Goal: Information Seeking & Learning: Learn about a topic

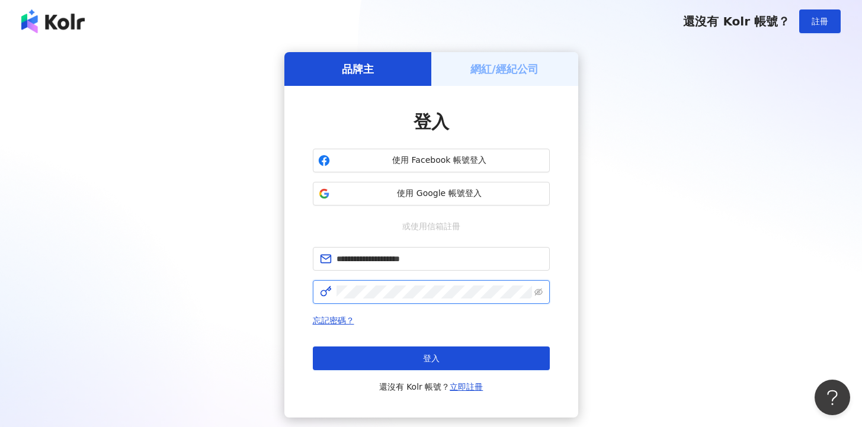
click at [431, 358] on button "登入" at bounding box center [431, 359] width 237 height 24
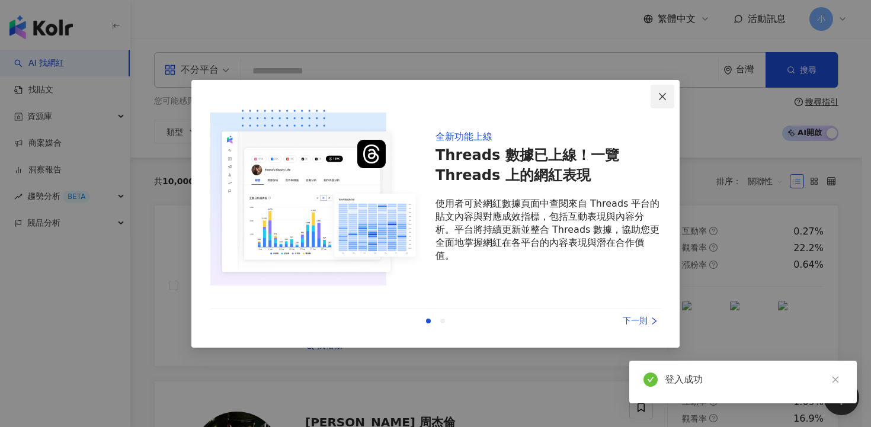
click at [665, 93] on icon "close" at bounding box center [662, 96] width 7 height 7
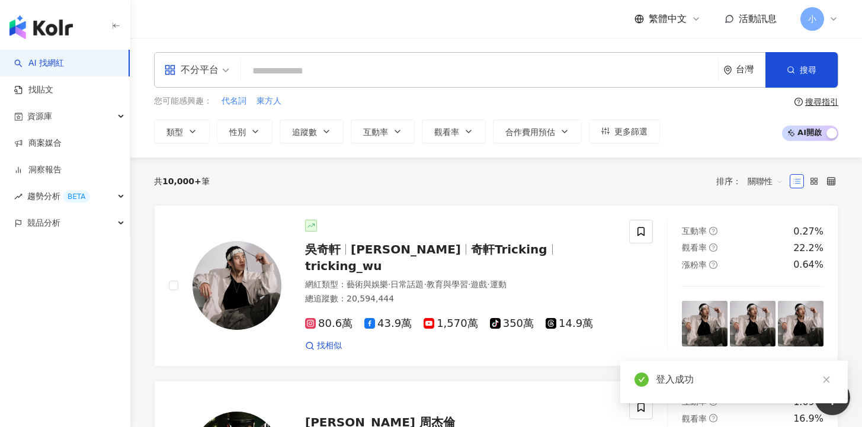
click at [531, 75] on input "search" at bounding box center [479, 71] width 467 height 23
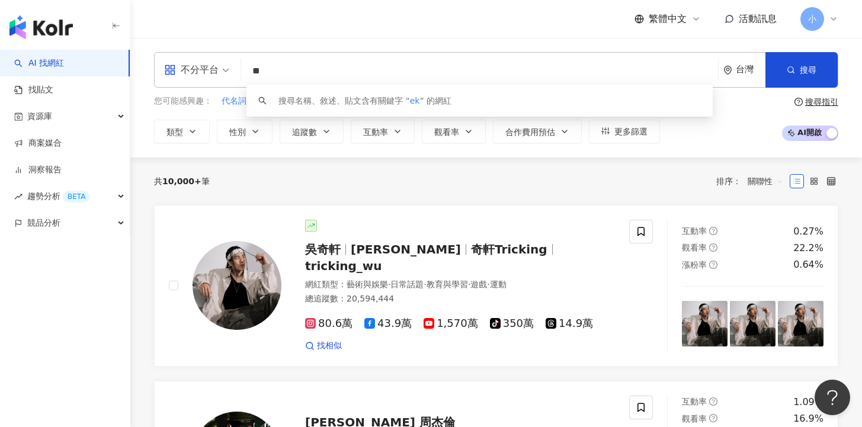
type input "***"
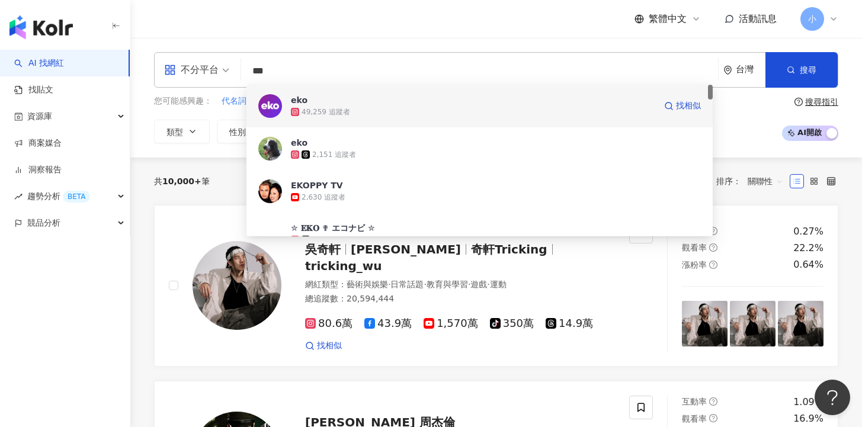
scroll to position [2, 0]
click at [458, 113] on div "49,259 追蹤者" at bounding box center [473, 110] width 364 height 12
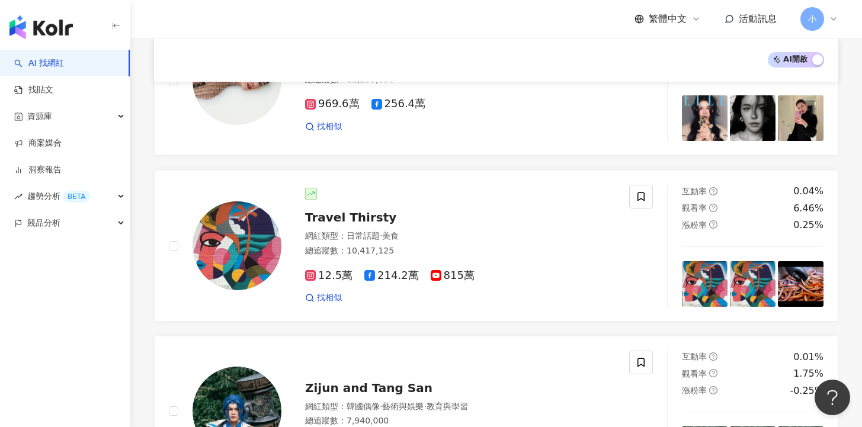
scroll to position [687, 0]
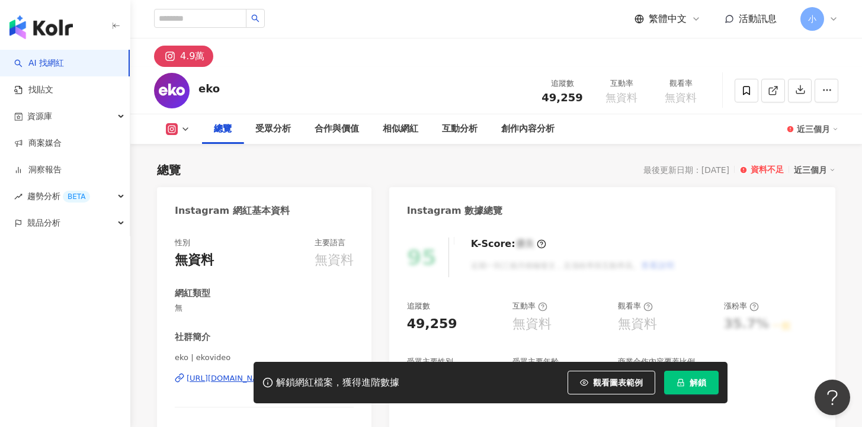
scroll to position [229, 0]
